Goal: Subscribe to service/newsletter

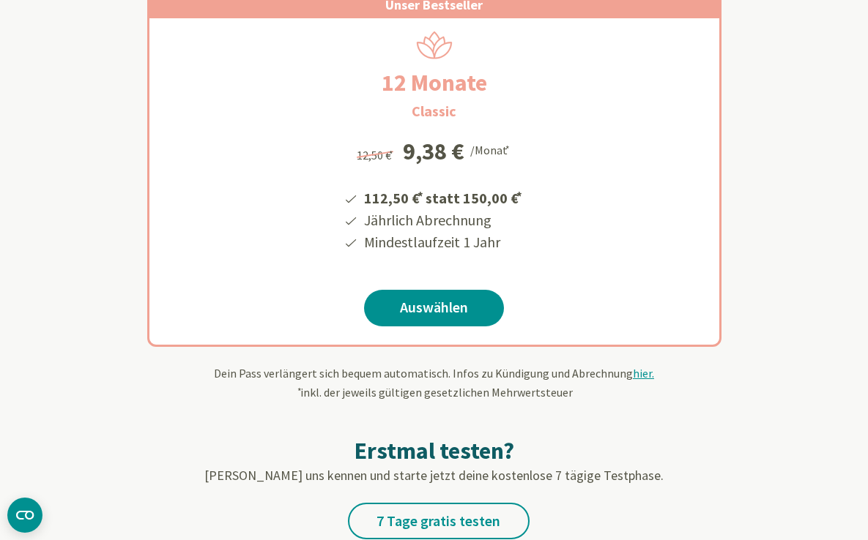
scroll to position [290, 0]
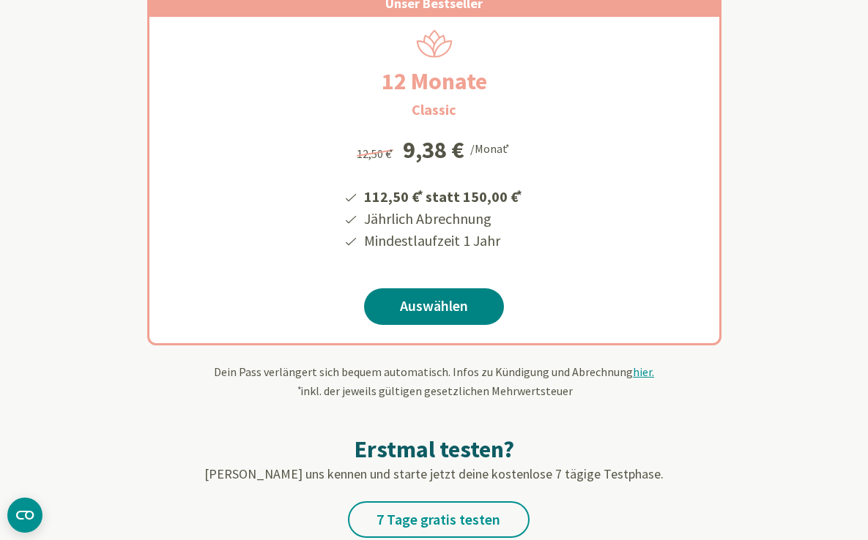
click at [424, 304] on link "Auswählen" at bounding box center [434, 306] width 140 height 37
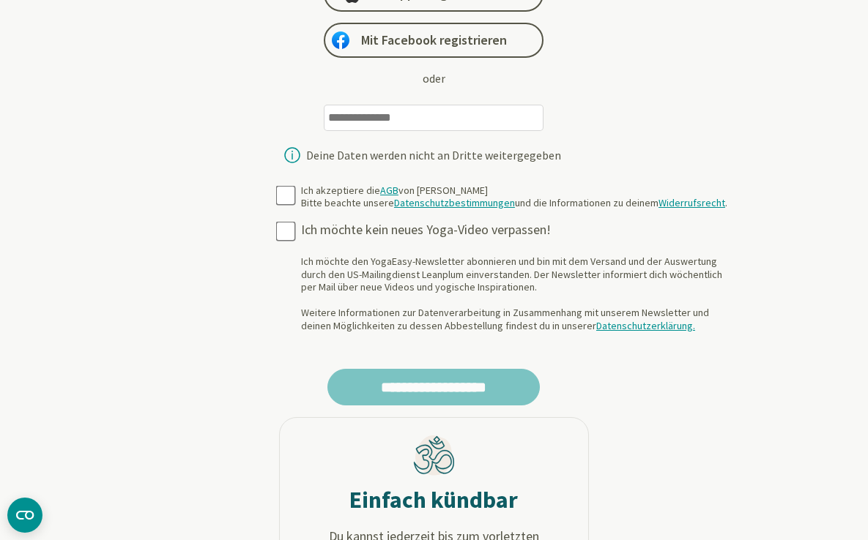
scroll to position [305, 0]
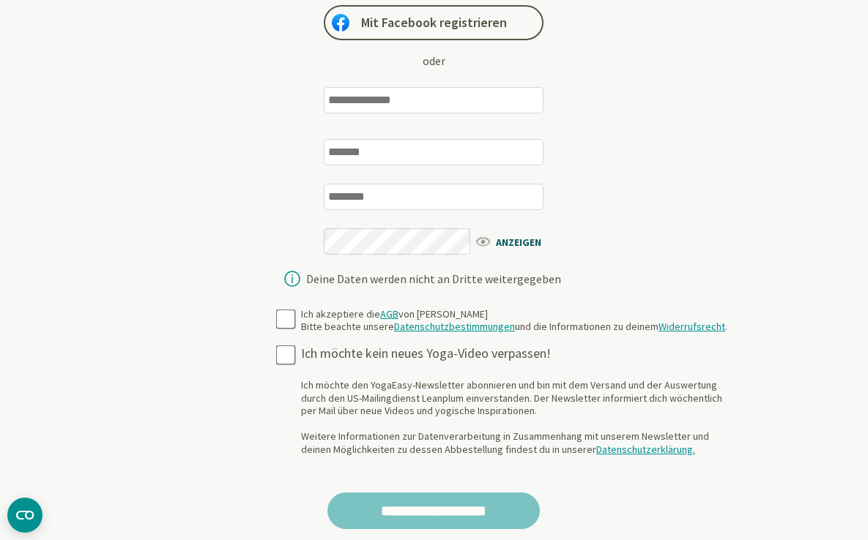
click at [444, 102] on input "email" at bounding box center [434, 100] width 220 height 26
type input "**********"
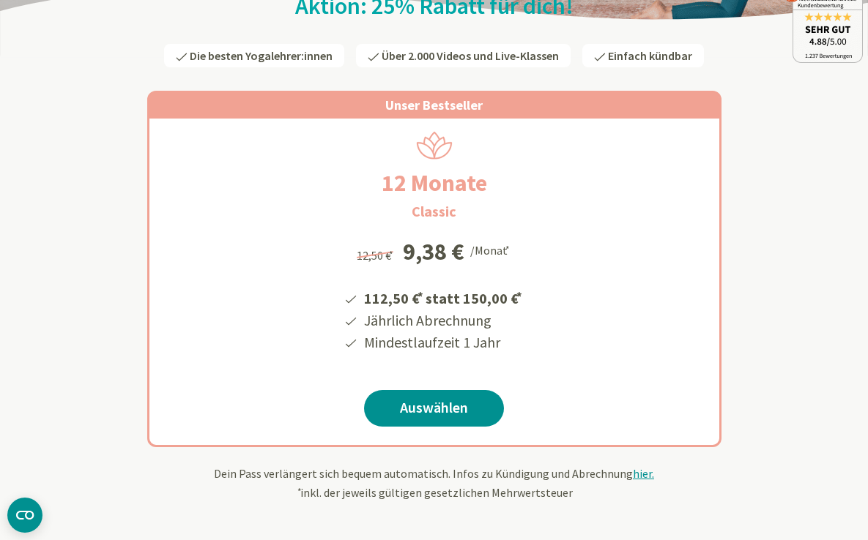
scroll to position [174, 0]
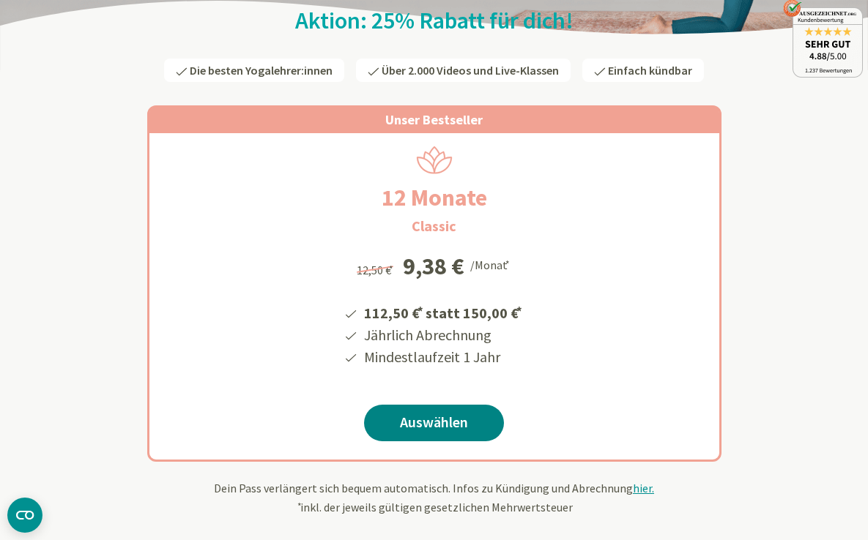
click at [425, 418] on link "Auswählen" at bounding box center [434, 423] width 140 height 37
